Goal: Task Accomplishment & Management: Use online tool/utility

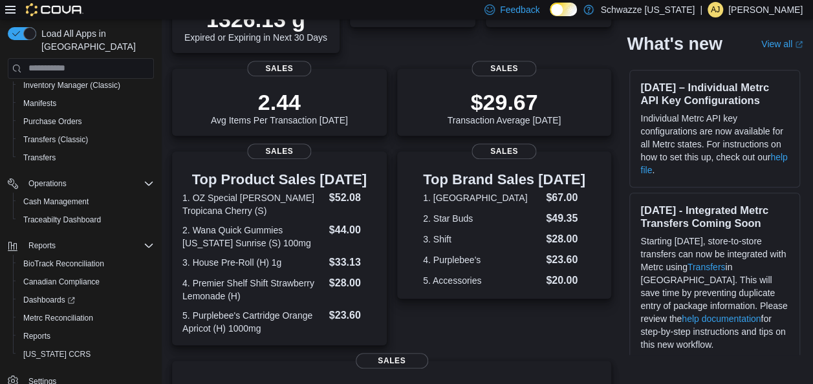
scroll to position [247, 0]
click at [40, 331] on span "Reports" at bounding box center [36, 336] width 27 height 10
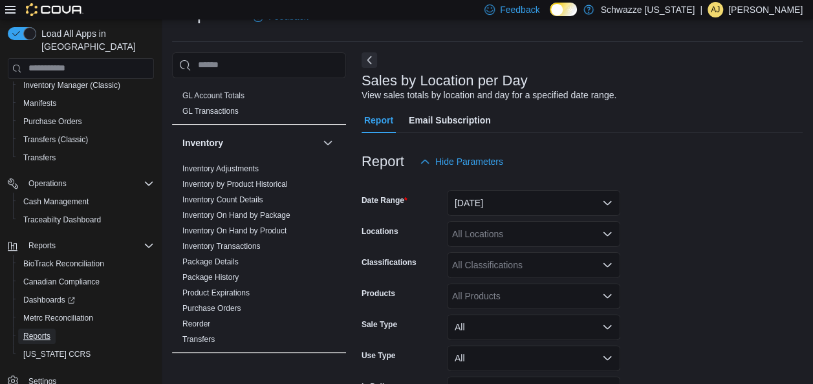
scroll to position [366, 0]
click at [248, 197] on link "Inventory Count Details" at bounding box center [222, 199] width 81 height 9
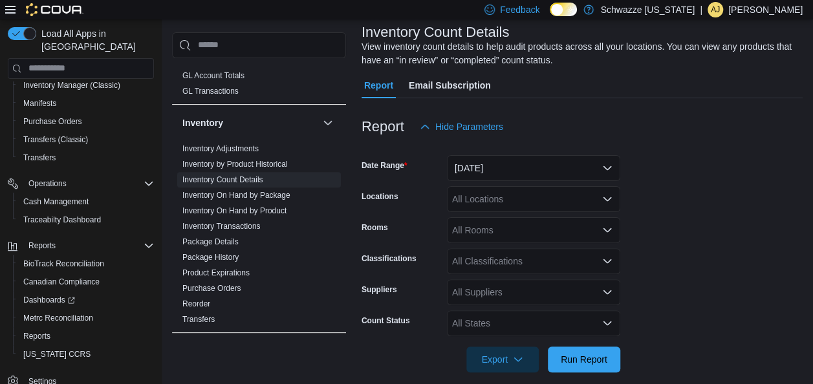
scroll to position [92, 0]
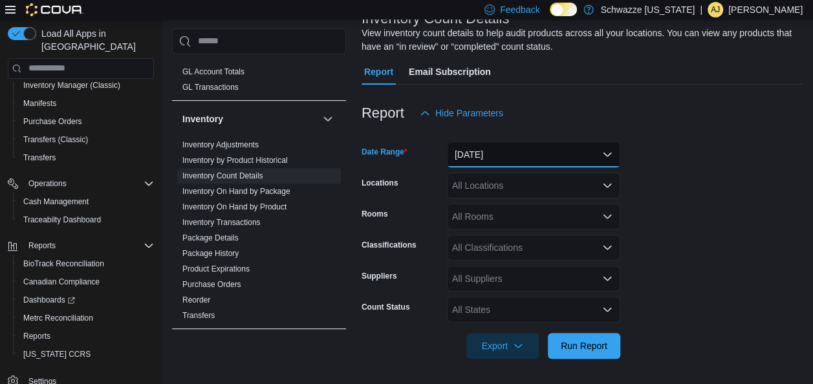
click at [586, 153] on button "Yesterday" at bounding box center [533, 155] width 173 height 26
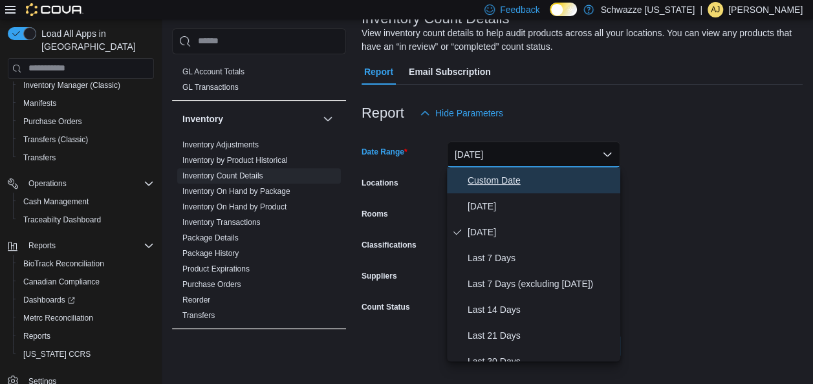
click at [535, 183] on span "Custom Date" at bounding box center [542, 181] width 148 height 16
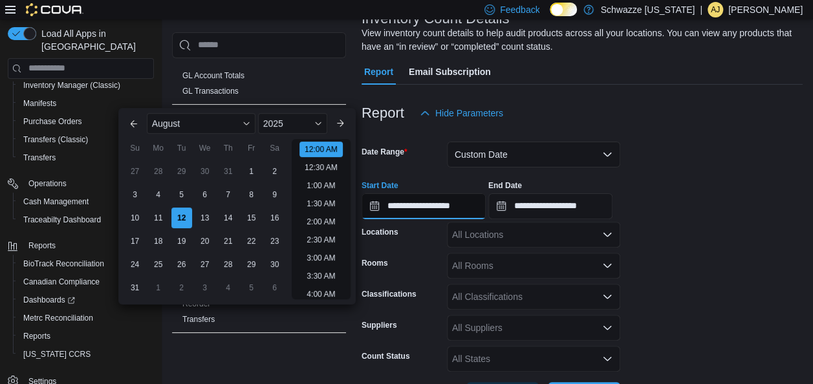
click at [413, 204] on input "**********" at bounding box center [424, 206] width 124 height 26
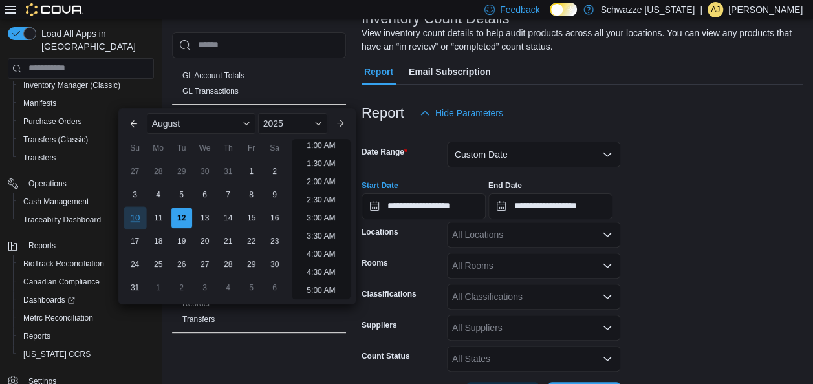
click at [133, 221] on div "10" at bounding box center [135, 217] width 23 height 23
click at [184, 218] on div "12" at bounding box center [181, 217] width 23 height 23
click at [412, 205] on input "**********" at bounding box center [424, 206] width 124 height 26
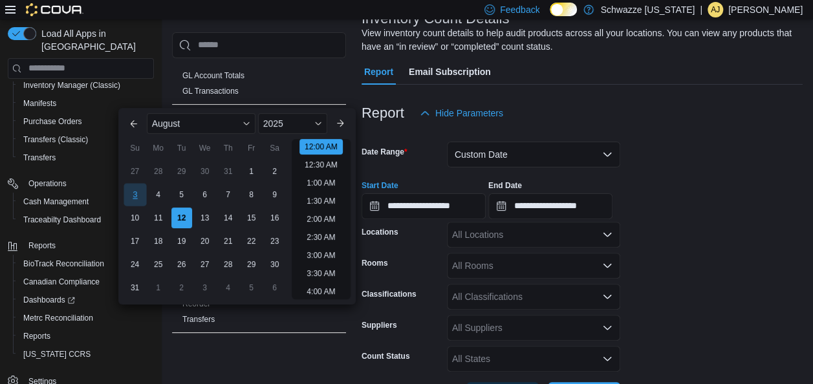
click at [136, 193] on div "3" at bounding box center [135, 194] width 23 height 23
type input "**********"
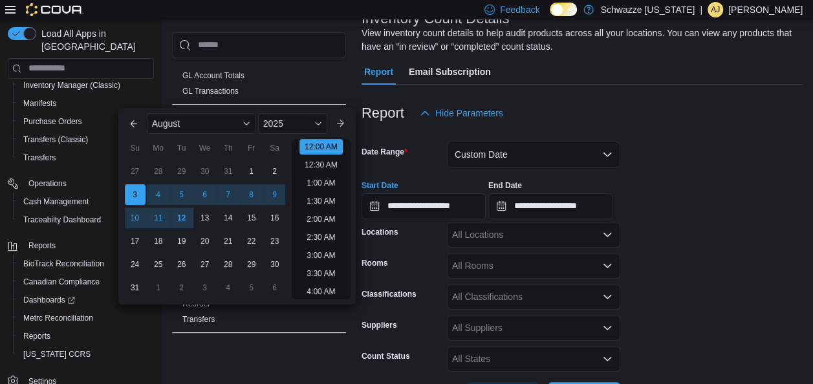
click at [712, 215] on div "**********" at bounding box center [582, 194] width 441 height 49
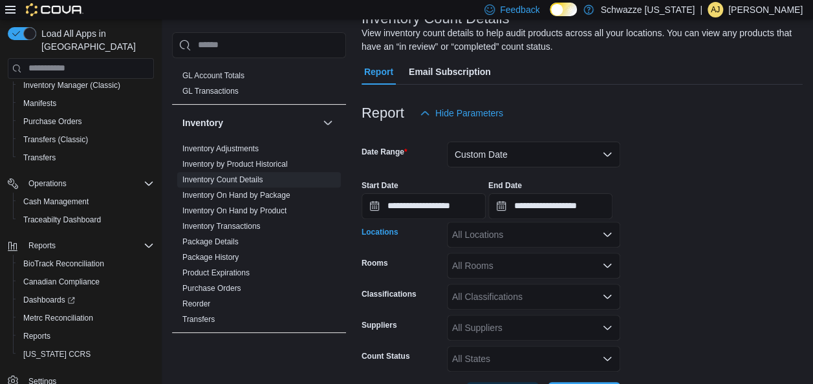
click at [605, 228] on div "All Locations" at bounding box center [533, 235] width 173 height 26
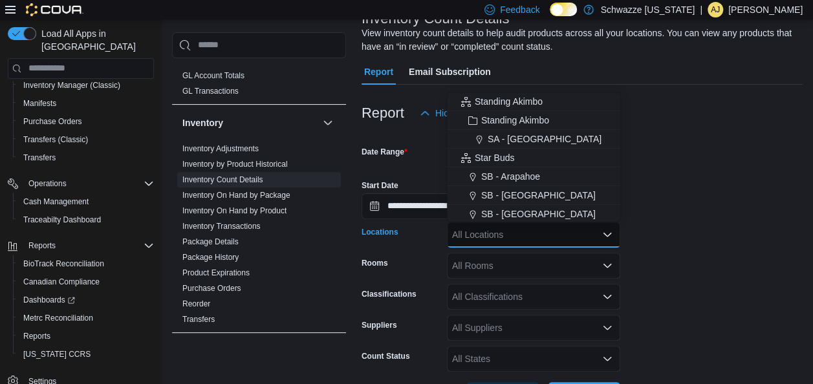
scroll to position [113, 0]
click at [516, 198] on span "SB - Aurora" at bounding box center [538, 195] width 115 height 13
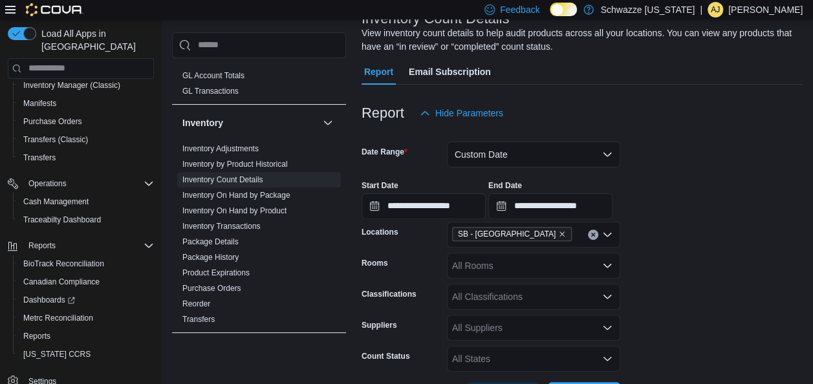
click at [773, 245] on form "**********" at bounding box center [582, 267] width 441 height 282
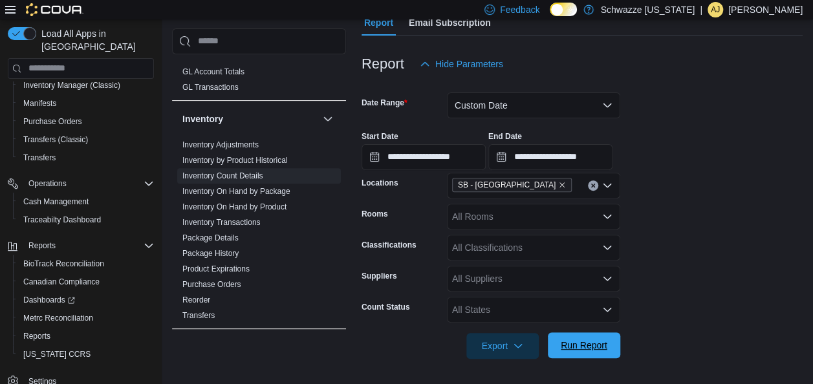
click at [598, 349] on span "Run Report" at bounding box center [584, 345] width 47 height 13
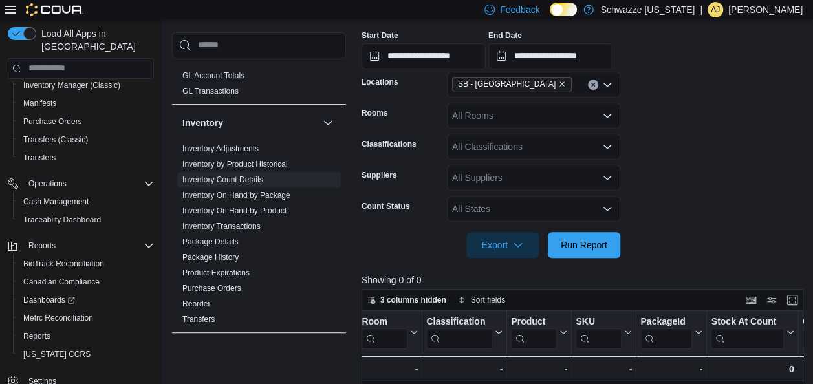
scroll to position [236, 0]
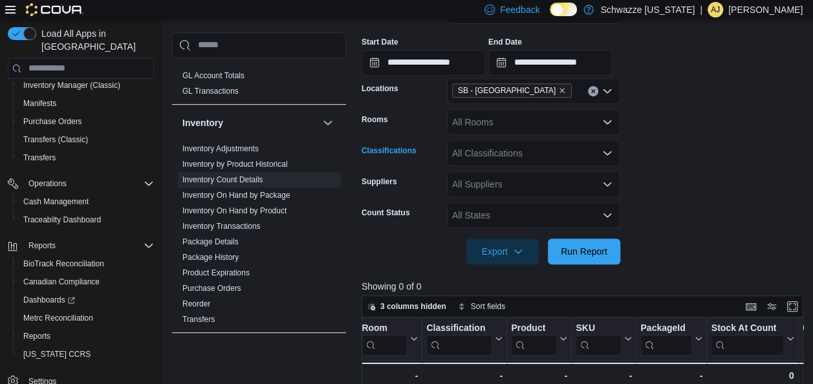
click at [606, 153] on icon "Open list of options" at bounding box center [608, 153] width 8 height 4
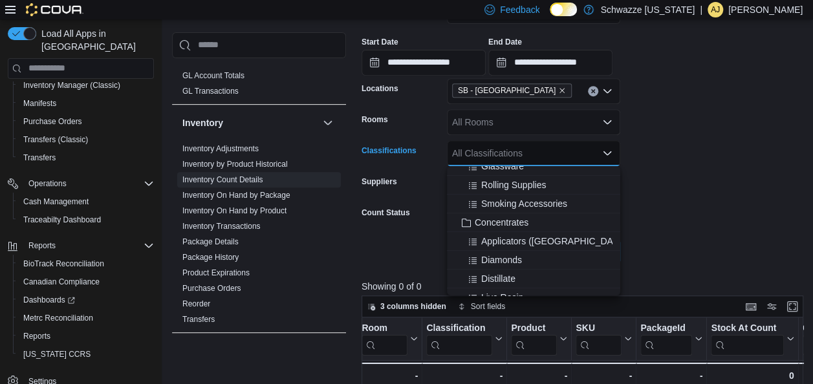
scroll to position [347, 0]
click at [518, 223] on span "Concentrates" at bounding box center [502, 221] width 54 height 13
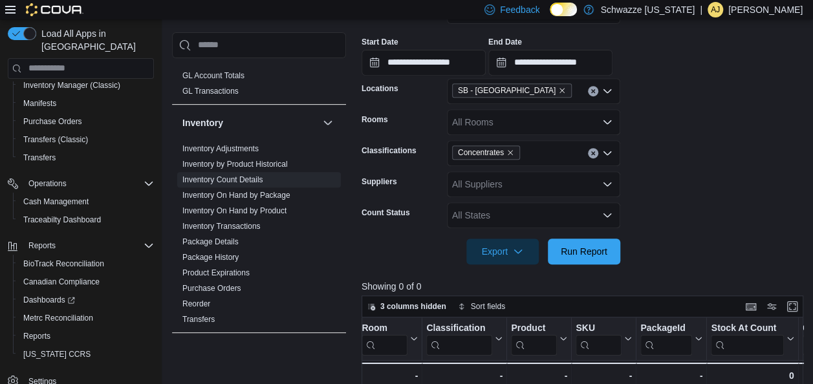
click at [758, 184] on form "**********" at bounding box center [585, 124] width 446 height 282
click at [561, 254] on span "Run Report" at bounding box center [584, 251] width 47 height 13
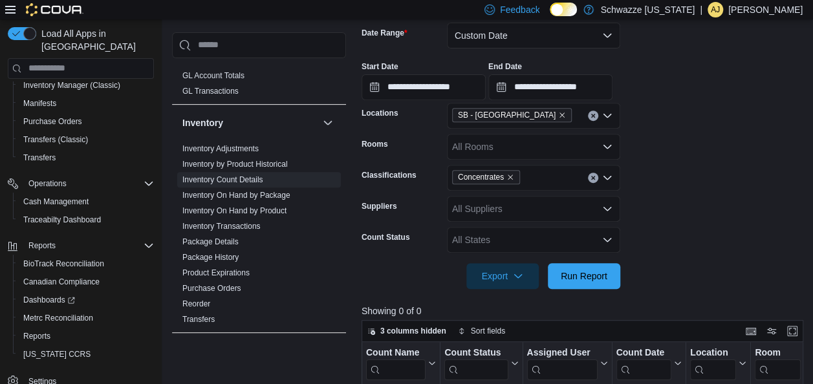
scroll to position [210, 0]
click at [252, 208] on link "Inventory On Hand by Product" at bounding box center [234, 210] width 104 height 9
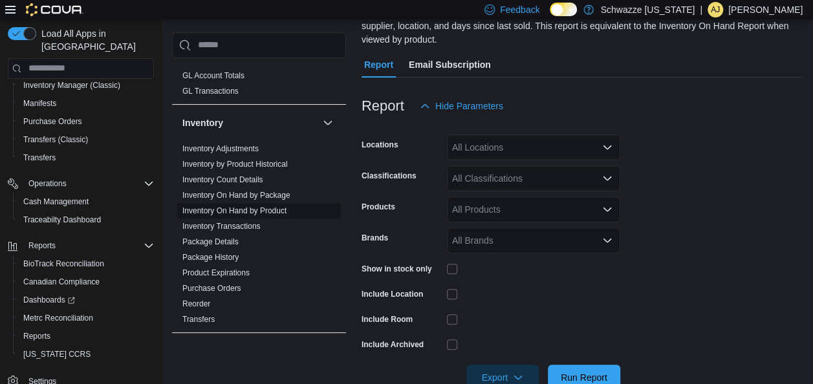
scroll to position [57, 0]
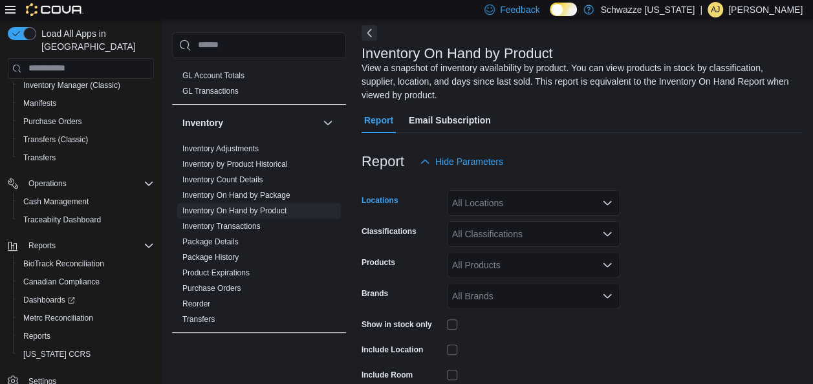
click at [590, 197] on div "All Locations" at bounding box center [533, 203] width 173 height 26
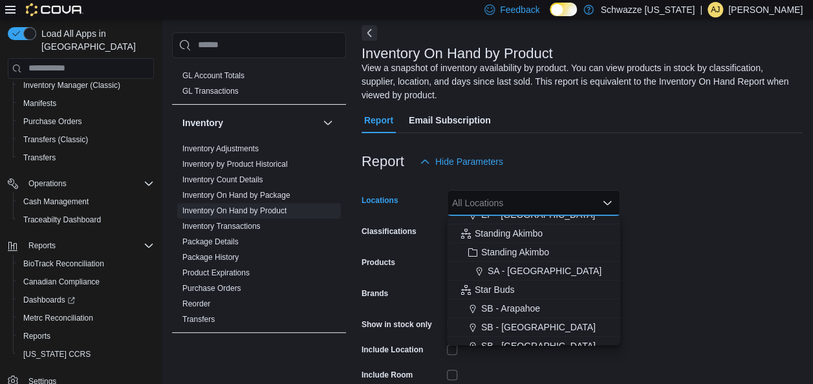
scroll to position [105, 0]
click at [516, 321] on span "SB - Aurora" at bounding box center [538, 326] width 115 height 13
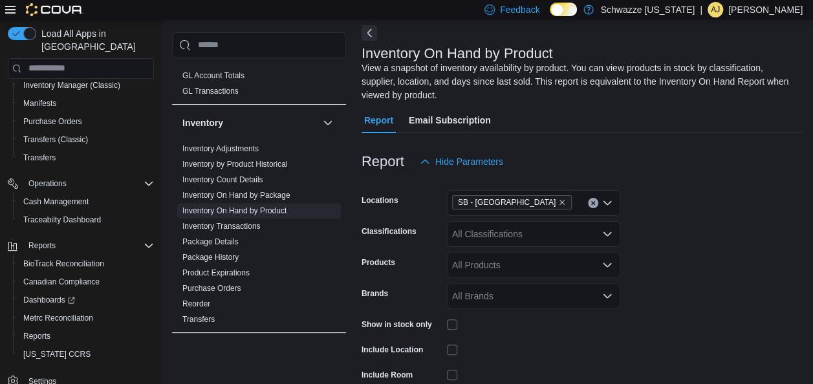
click at [738, 259] on form "Locations SB - Aurora Classifications All Classifications Products All Products…" at bounding box center [582, 311] width 441 height 272
click at [609, 235] on icon "Open list of options" at bounding box center [608, 234] width 8 height 4
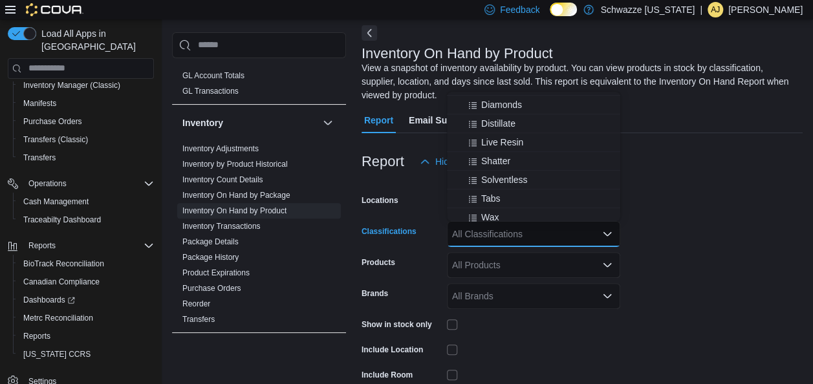
scroll to position [369, 0]
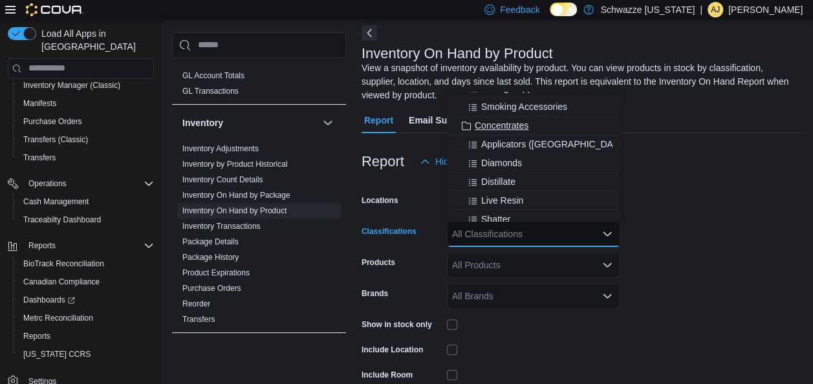
click at [515, 123] on span "Concentrates" at bounding box center [502, 125] width 54 height 13
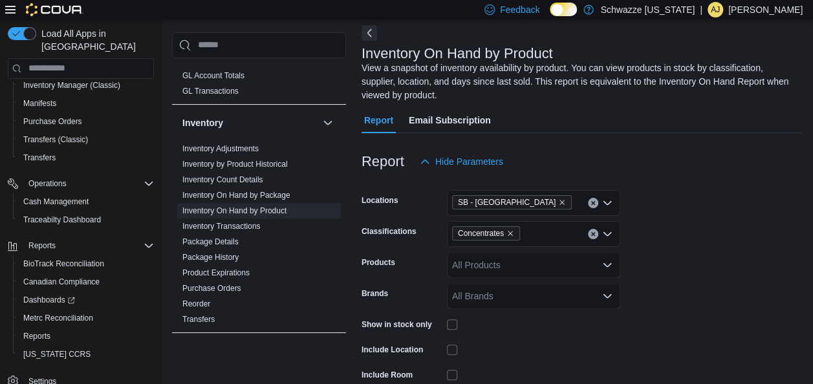
click at [712, 181] on div at bounding box center [582, 183] width 441 height 16
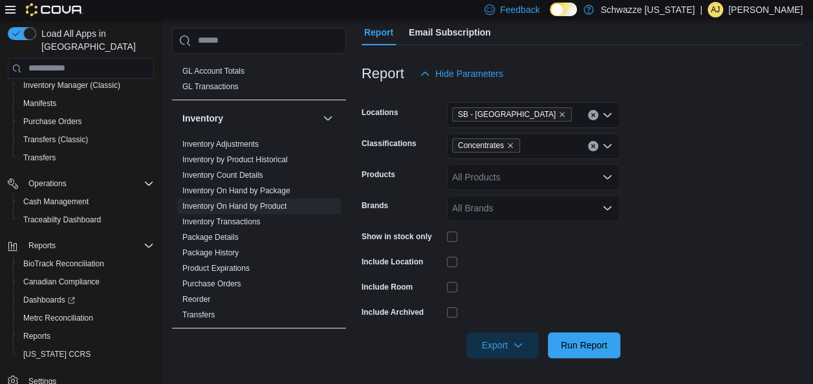
click at [556, 274] on form "Locations SB - Aurora Classifications Concentrates Products All Products Brands…" at bounding box center [582, 223] width 441 height 272
click at [601, 346] on span "Run Report" at bounding box center [584, 344] width 47 height 13
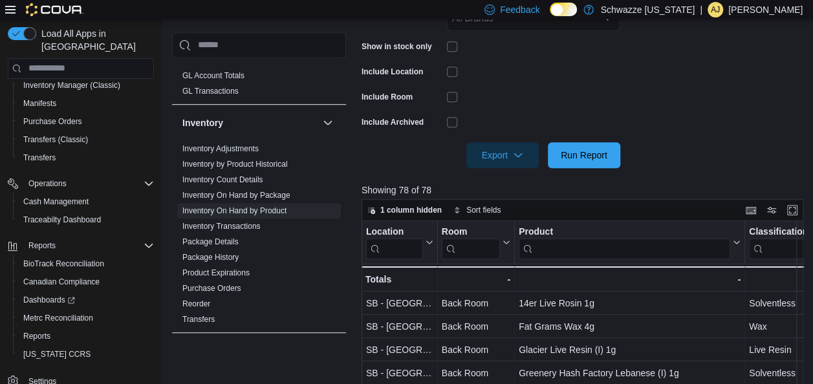
scroll to position [335, 0]
click at [518, 160] on span "Export" at bounding box center [502, 155] width 57 height 26
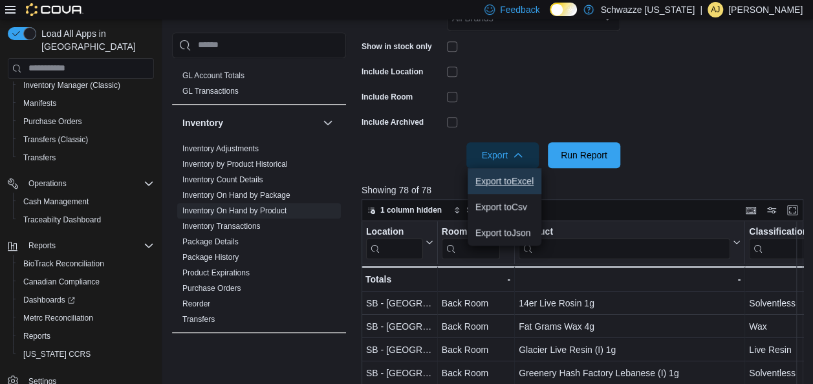
click at [490, 186] on button "Export to Excel" at bounding box center [505, 181] width 74 height 26
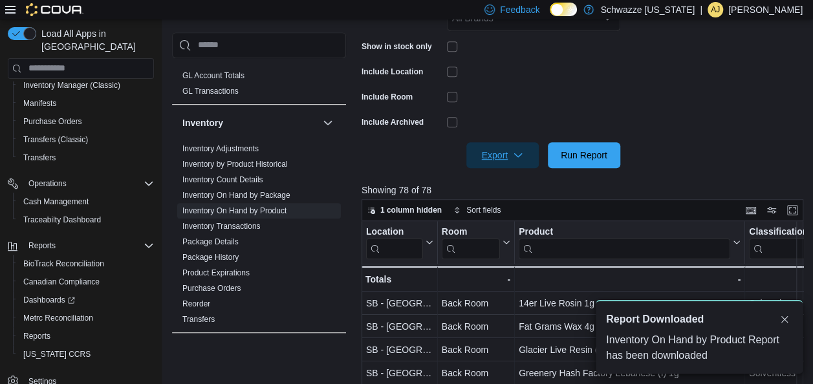
scroll to position [0, 0]
